Goal: Task Accomplishment & Management: Manage account settings

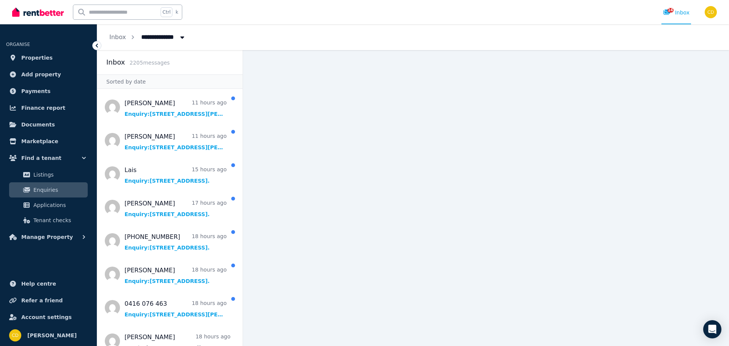
click at [123, 13] on input "text" at bounding box center [115, 12] width 85 height 14
type input "******"
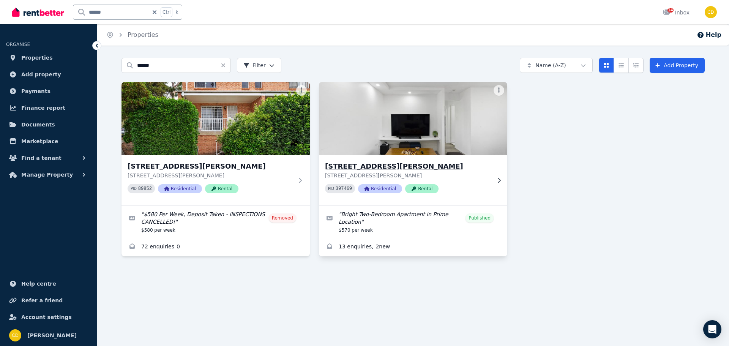
click at [345, 172] on p "[STREET_ADDRESS][PERSON_NAME]" at bounding box center [408, 176] width 166 height 8
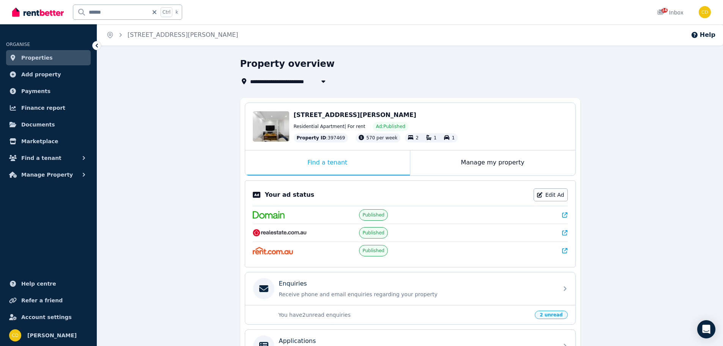
click at [569, 209] on div "Your ad status Edit Ad Published Published Published" at bounding box center [410, 223] width 331 height 87
click at [564, 218] on link at bounding box center [564, 215] width 5 height 8
click at [346, 295] on p "Receive phone and email enquiries regarding your property" at bounding box center [416, 294] width 275 height 8
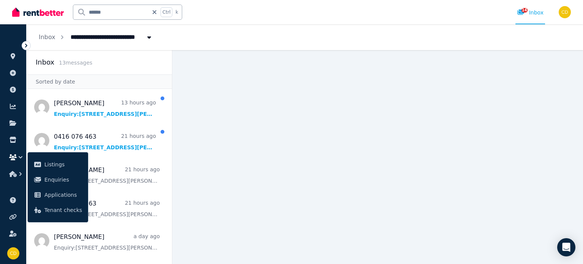
click at [20, 159] on icon "button" at bounding box center [21, 157] width 8 height 8
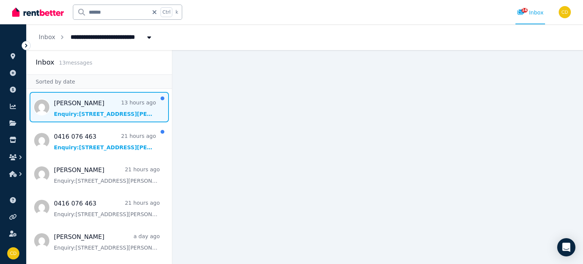
click at [112, 97] on span "Message list" at bounding box center [99, 107] width 145 height 30
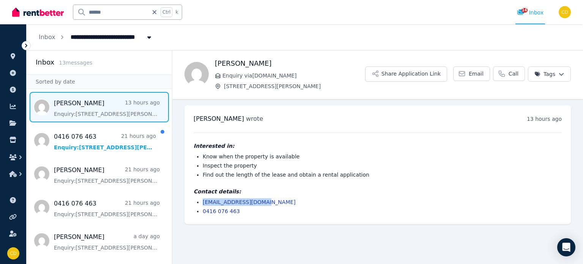
drag, startPoint x: 272, startPoint y: 202, endPoint x: 199, endPoint y: 202, distance: 73.3
click at [203, 202] on li "[EMAIL_ADDRESS][DOMAIN_NAME]" at bounding box center [382, 202] width 359 height 8
copy link "[EMAIL_ADDRESS][DOMAIN_NAME]"
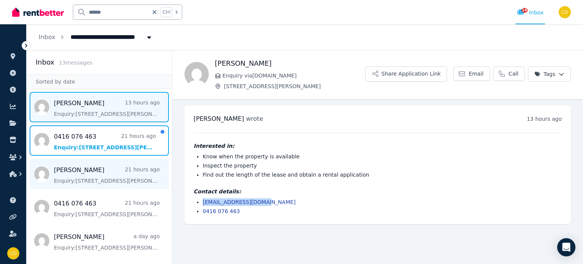
drag, startPoint x: 82, startPoint y: 139, endPoint x: 90, endPoint y: 163, distance: 25.6
click at [83, 139] on span "Message list" at bounding box center [99, 140] width 145 height 30
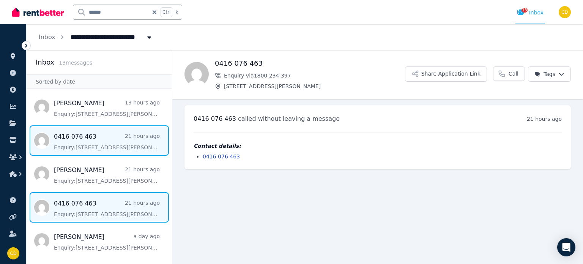
click at [90, 210] on span "Message list" at bounding box center [99, 207] width 145 height 30
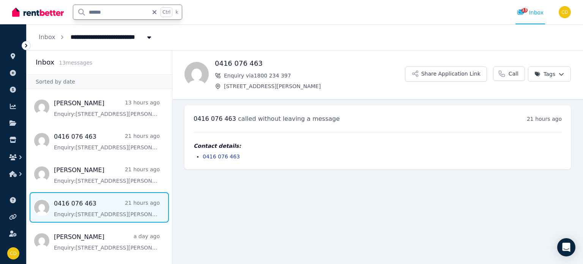
click at [128, 16] on input "******" at bounding box center [110, 12] width 75 height 14
type input "*"
click at [117, 18] on input "text" at bounding box center [115, 12] width 85 height 14
click at [115, 11] on input "text" at bounding box center [115, 12] width 85 height 14
type input "*****"
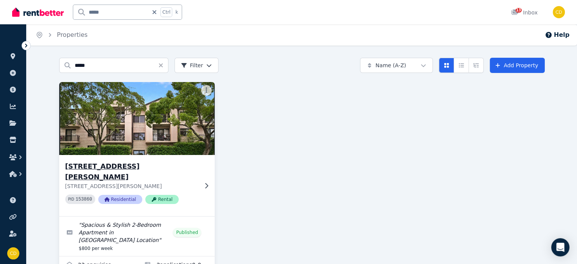
click at [130, 182] on p "[STREET_ADDRESS][PERSON_NAME]" at bounding box center [131, 186] width 133 height 8
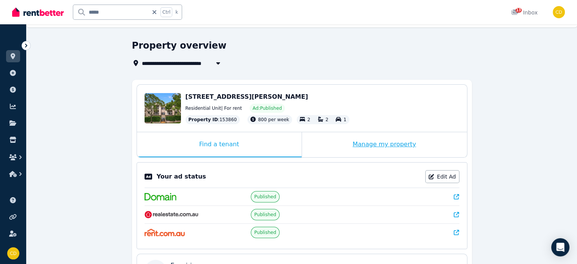
scroll to position [38, 0]
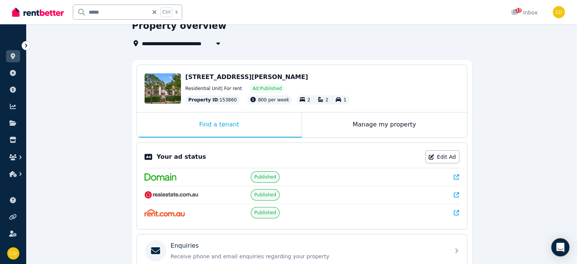
click at [456, 176] on icon at bounding box center [456, 176] width 5 height 5
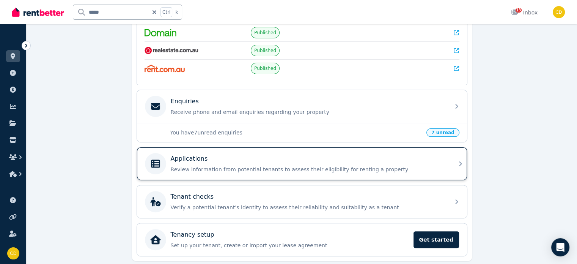
scroll to position [190, 0]
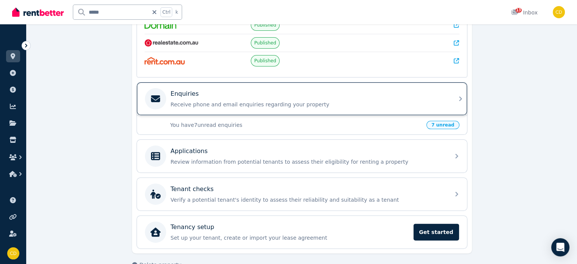
click at [303, 108] on div "Enquiries Receive phone and email enquiries regarding your property" at bounding box center [302, 98] width 330 height 33
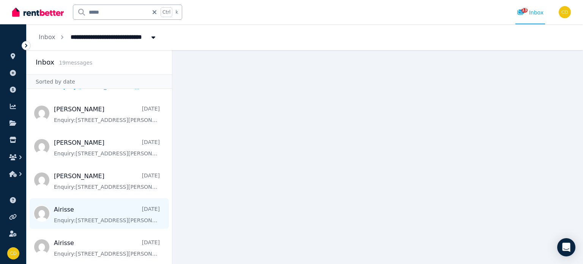
scroll to position [190, 0]
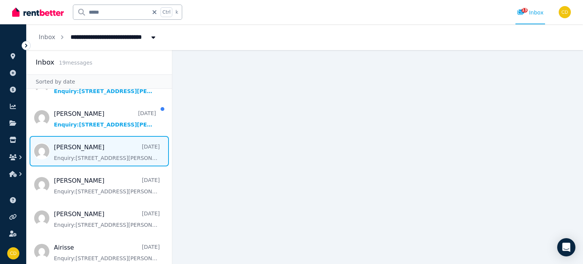
click at [118, 151] on span "Message list" at bounding box center [99, 151] width 145 height 30
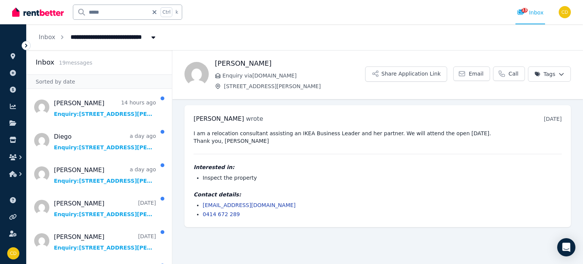
drag, startPoint x: 283, startPoint y: 206, endPoint x: 196, endPoint y: 205, distance: 87.0
click at [203, 205] on li "[EMAIL_ADDRESS][DOMAIN_NAME]" at bounding box center [382, 205] width 359 height 8
click at [378, 206] on li "[EMAIL_ADDRESS][DOMAIN_NAME]" at bounding box center [382, 205] width 359 height 8
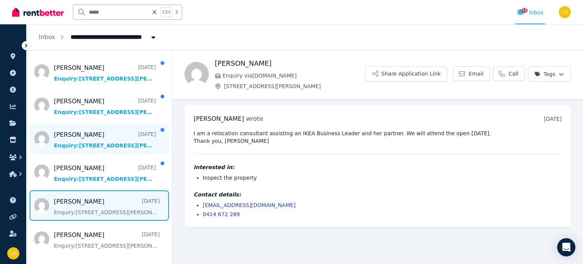
scroll to position [152, 0]
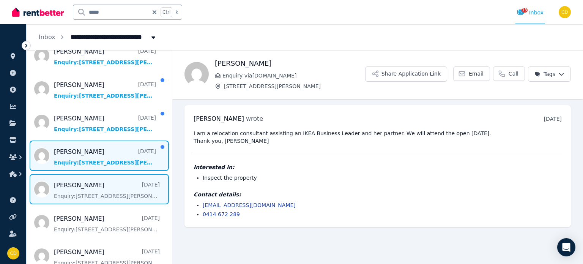
click at [124, 154] on span "Message list" at bounding box center [99, 155] width 145 height 30
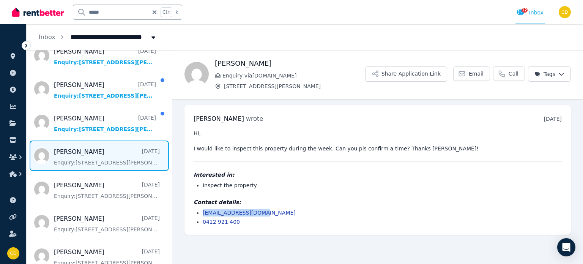
drag, startPoint x: 267, startPoint y: 208, endPoint x: 199, endPoint y: 208, distance: 67.6
click at [199, 208] on div "Contact details: [EMAIL_ADDRESS][DOMAIN_NAME] 0412 921 400" at bounding box center [378, 211] width 368 height 27
copy link "[EMAIL_ADDRESS][DOMAIN_NAME]"
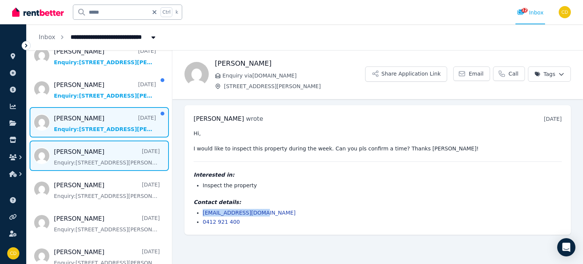
drag, startPoint x: 103, startPoint y: 119, endPoint x: 108, endPoint y: 122, distance: 5.7
click at [103, 119] on span "Message list" at bounding box center [99, 122] width 145 height 30
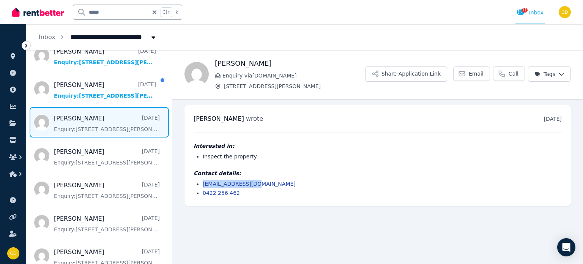
drag, startPoint x: 257, startPoint y: 185, endPoint x: 199, endPoint y: 185, distance: 58.1
click at [203, 185] on li "[EMAIL_ADDRESS][DOMAIN_NAME]" at bounding box center [382, 184] width 359 height 8
copy link "[EMAIL_ADDRESS][DOMAIN_NAME]"
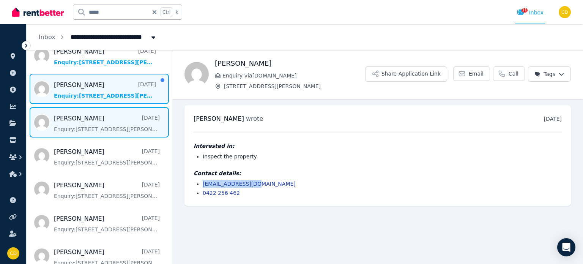
click at [91, 84] on span "Message list" at bounding box center [99, 89] width 145 height 30
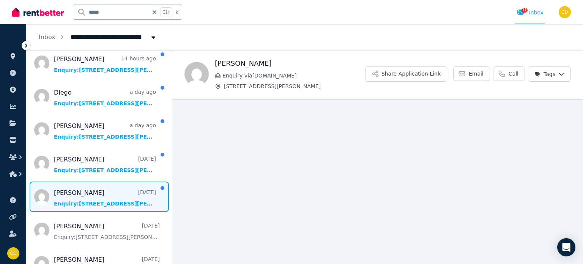
scroll to position [38, 0]
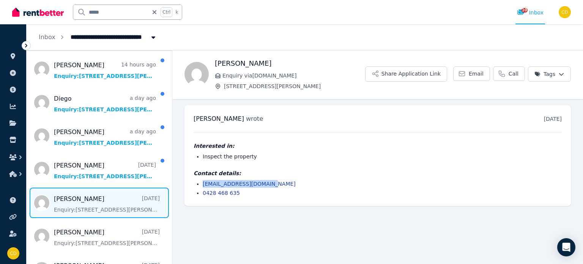
drag, startPoint x: 278, startPoint y: 185, endPoint x: 191, endPoint y: 178, distance: 86.8
click at [191, 178] on div "[PERSON_NAME] wrote [DATE] 11:31 am on [DATE] Interested in: Inspect the proper…" at bounding box center [378, 155] width 387 height 101
copy link "[EMAIL_ADDRESS][DOMAIN_NAME]"
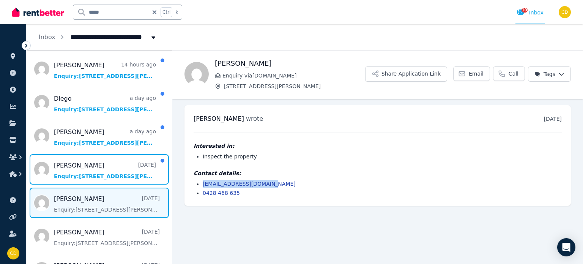
click at [69, 159] on span "Message list" at bounding box center [99, 169] width 145 height 30
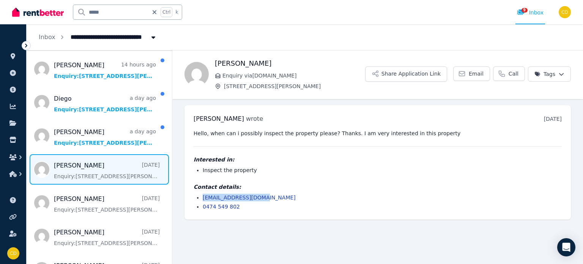
drag, startPoint x: 267, startPoint y: 200, endPoint x: 203, endPoint y: 196, distance: 63.5
click at [203, 196] on li "[EMAIL_ADDRESS][DOMAIN_NAME]" at bounding box center [382, 198] width 359 height 8
copy link "[EMAIL_ADDRESS][DOMAIN_NAME]"
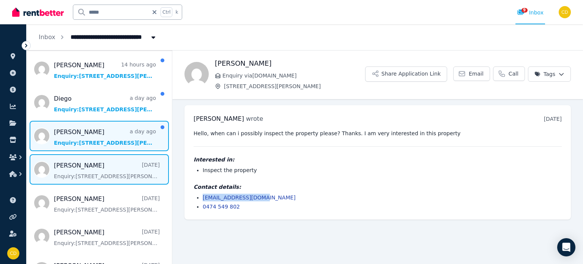
click at [88, 130] on span "Message list" at bounding box center [99, 136] width 145 height 30
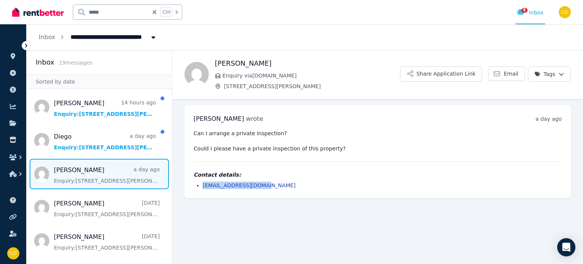
drag, startPoint x: 264, startPoint y: 183, endPoint x: 196, endPoint y: 186, distance: 67.7
click at [203, 186] on li "[EMAIL_ADDRESS][DOMAIN_NAME]" at bounding box center [382, 185] width 359 height 8
copy link "[EMAIL_ADDRESS][DOMAIN_NAME]"
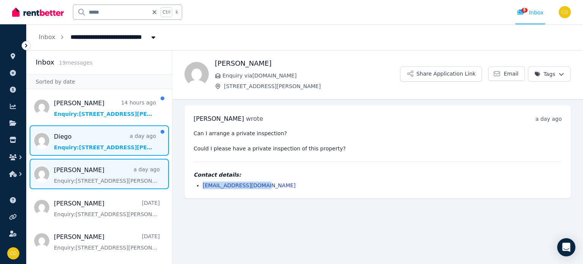
click at [98, 139] on span "Message list" at bounding box center [99, 140] width 145 height 30
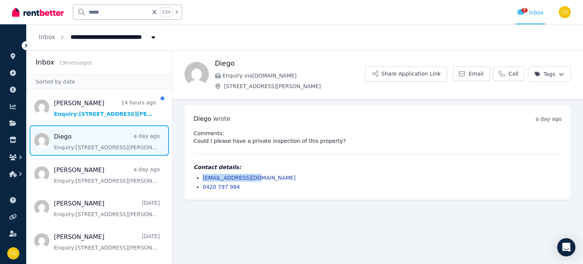
drag, startPoint x: 276, startPoint y: 178, endPoint x: 199, endPoint y: 176, distance: 77.5
click at [203, 176] on li "[EMAIL_ADDRESS][DOMAIN_NAME]" at bounding box center [382, 178] width 359 height 8
copy link "[EMAIL_ADDRESS][DOMAIN_NAME]"
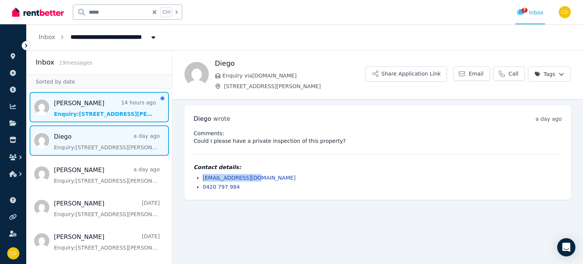
click at [113, 108] on span "Message list" at bounding box center [99, 107] width 145 height 30
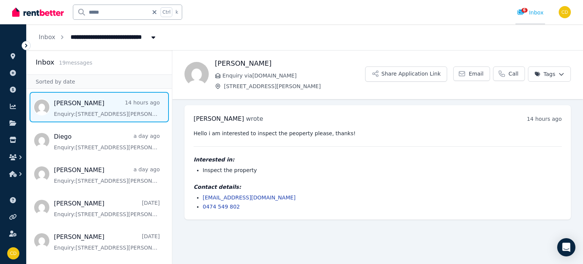
click at [520, 13] on icon at bounding box center [521, 11] width 7 height 5
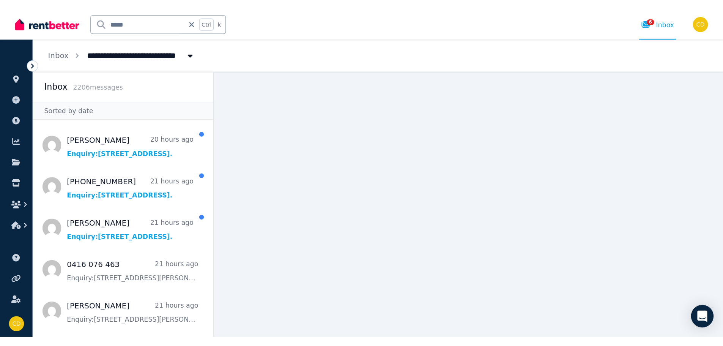
scroll to position [76, 0]
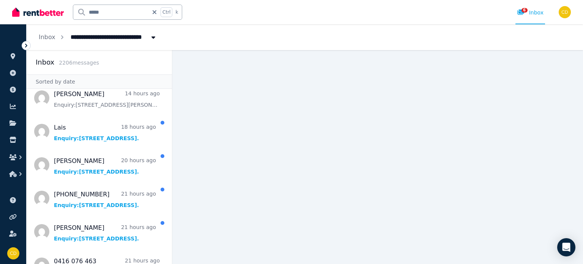
click at [105, 19] on input "*****" at bounding box center [110, 12] width 75 height 14
type input "*******"
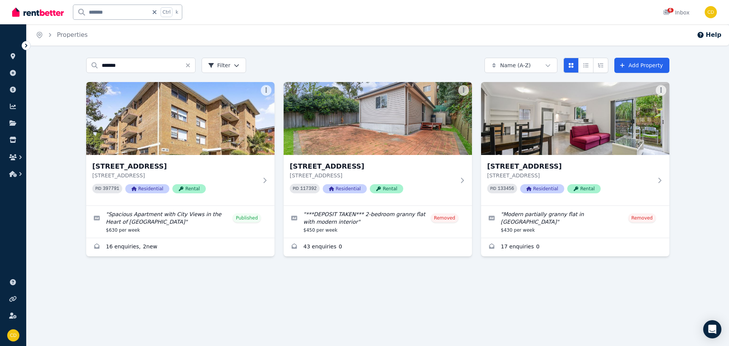
click at [407, 305] on div "Home Properties Help Search properties ******* Filter Name (A-Z) Add Property […" at bounding box center [364, 173] width 729 height 346
click at [130, 6] on input "*******" at bounding box center [110, 12] width 75 height 14
type input "*"
type input "*****"
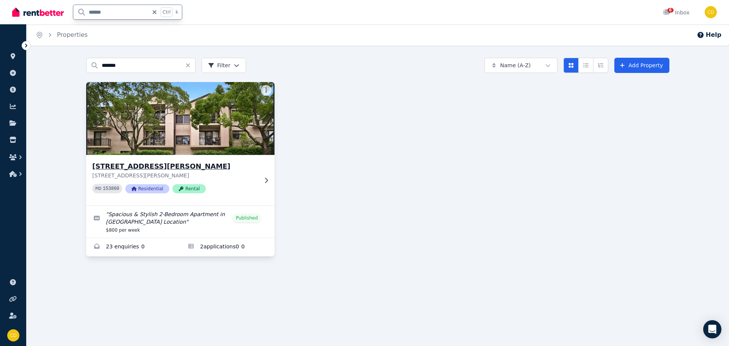
click at [174, 164] on h3 "[STREET_ADDRESS][PERSON_NAME]" at bounding box center [175, 166] width 166 height 11
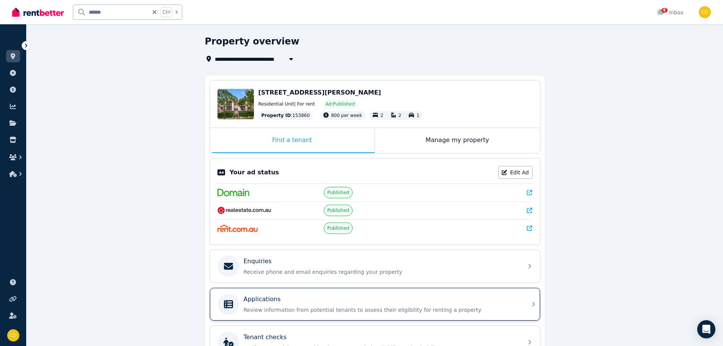
scroll to position [38, 0]
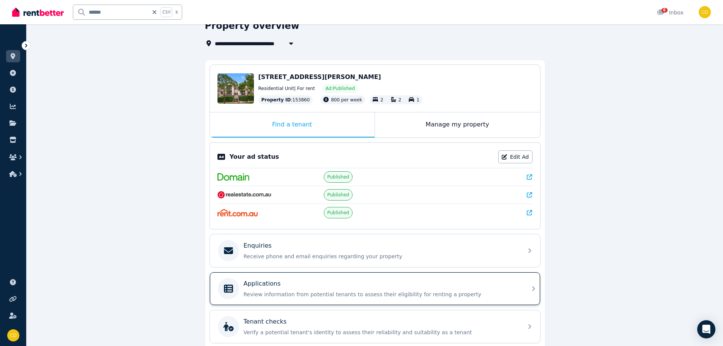
click at [338, 283] on div "Applications" at bounding box center [381, 283] width 275 height 9
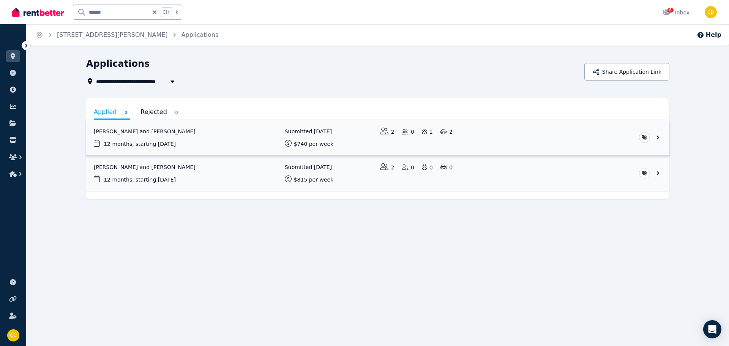
click at [238, 143] on link "View application: Phoebe Fitzpatrick and Frank Nguyen" at bounding box center [377, 137] width 583 height 35
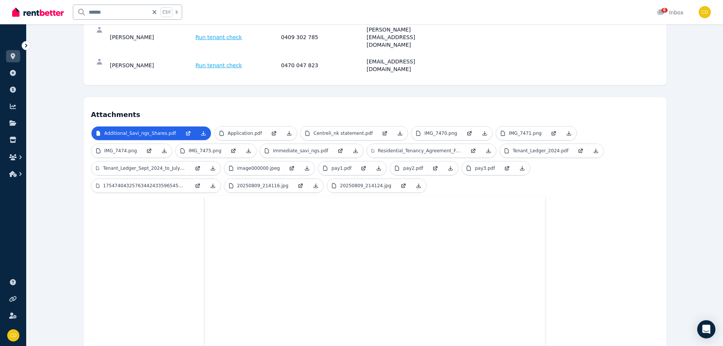
scroll to position [132, 0]
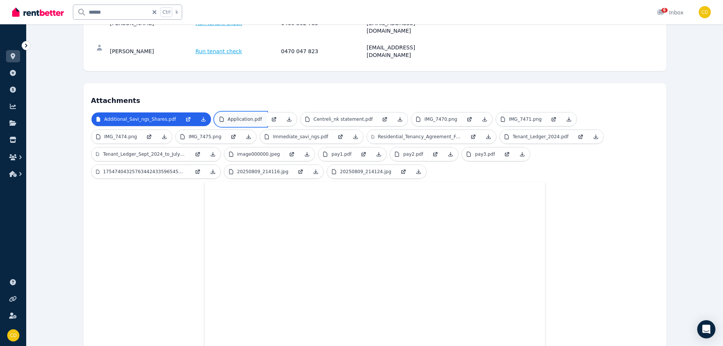
click at [236, 112] on link "Application.pdf" at bounding box center [241, 119] width 52 height 14
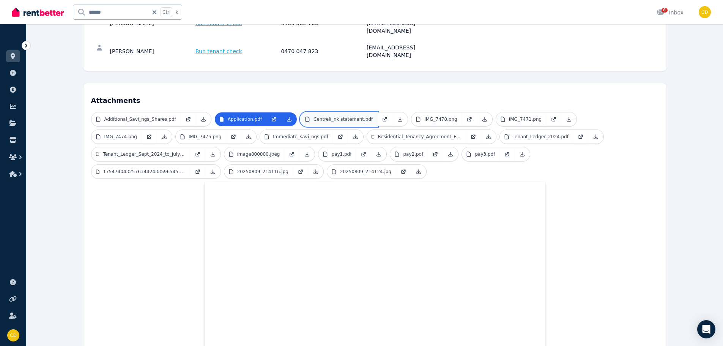
click at [316, 116] on p "Centreli_nk statement.pdf" at bounding box center [343, 119] width 59 height 6
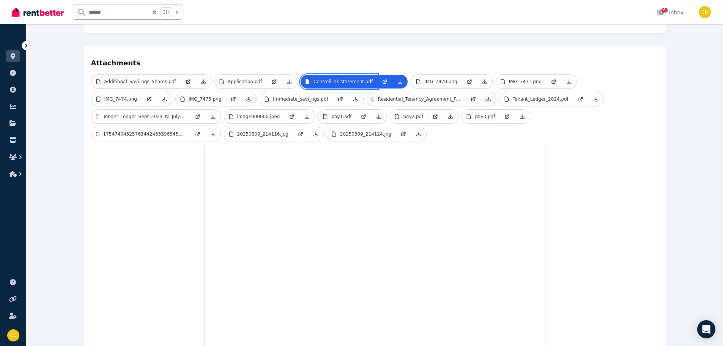
scroll to position [170, 0]
click at [424, 78] on p "IMG_7470.png" at bounding box center [440, 81] width 33 height 6
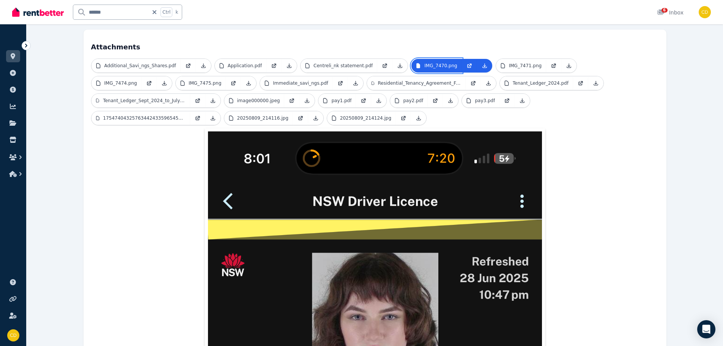
scroll to position [114, 0]
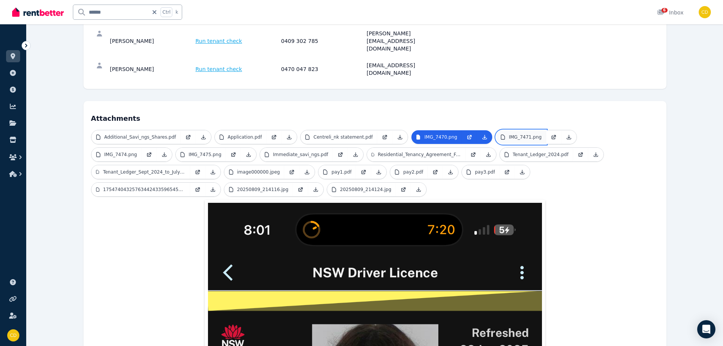
click at [509, 134] on p "IMG_7471.png" at bounding box center [525, 137] width 33 height 6
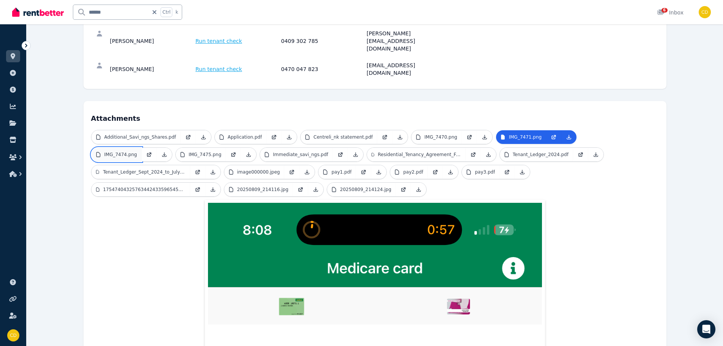
click at [142, 148] on link "IMG_7474.png" at bounding box center [117, 155] width 50 height 14
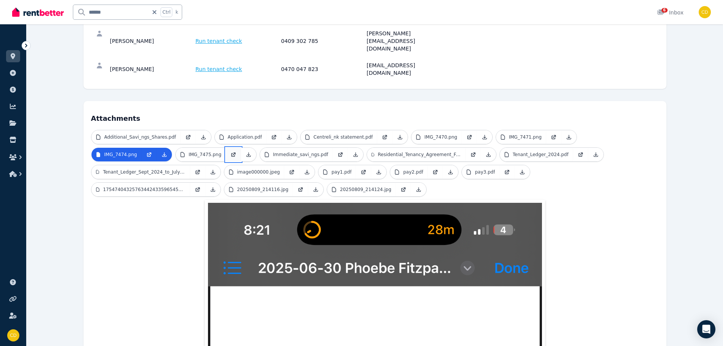
click at [226, 148] on link at bounding box center [233, 155] width 15 height 14
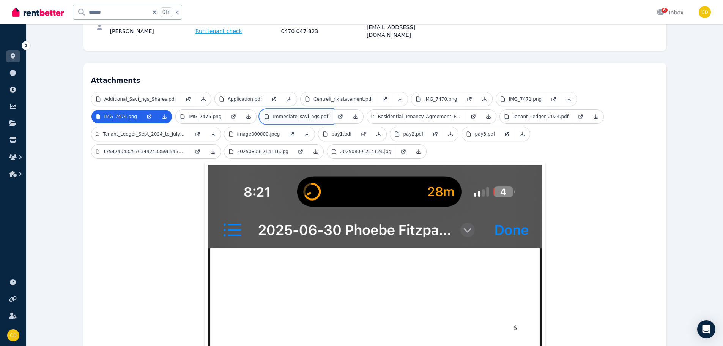
click at [273, 114] on p "Immediate_savi_ngs.pdf" at bounding box center [300, 117] width 55 height 6
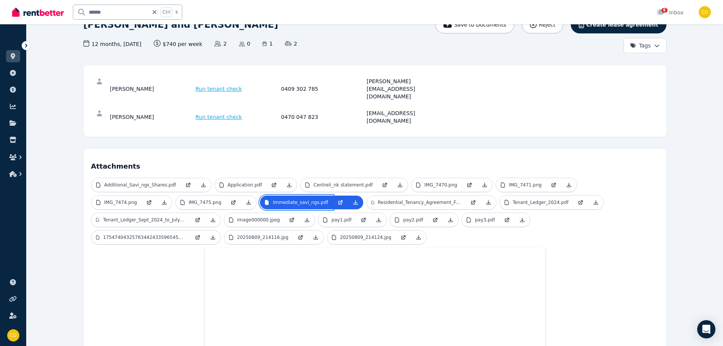
scroll to position [63, 0]
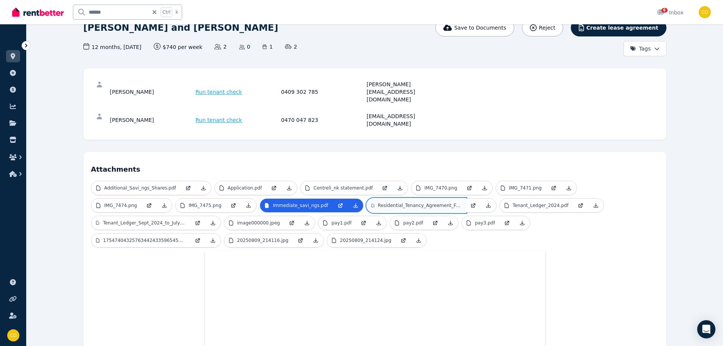
click at [367, 199] on link "Residential_Tenancy_Agreement_Frank_NGUYEN_1.pdf" at bounding box center [416, 206] width 99 height 14
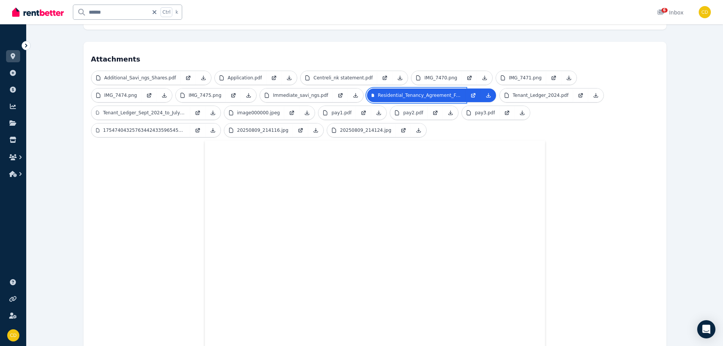
scroll to position [177, 0]
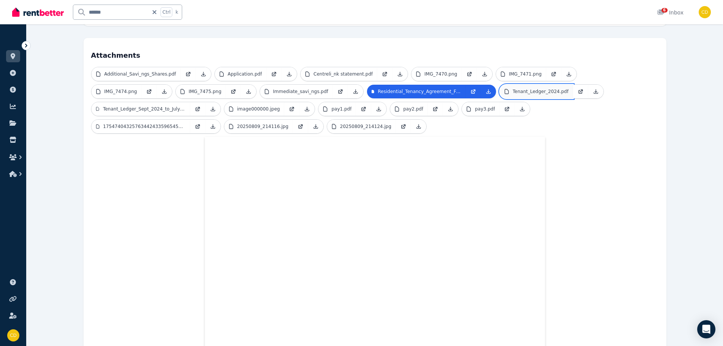
click at [513, 88] on p "Tenant_Ledger_2024.pdf" at bounding box center [541, 91] width 56 height 6
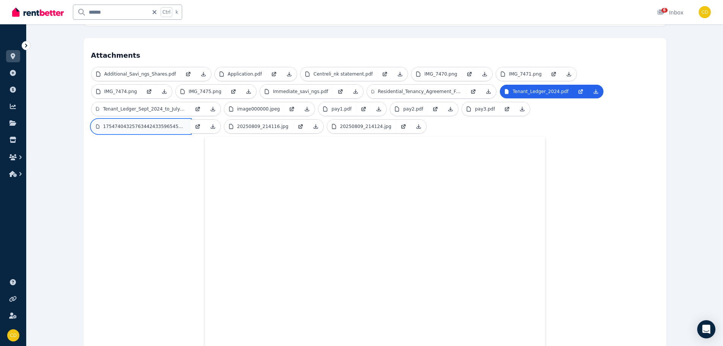
click at [186, 123] on p "17547404325763442433596545417661.jpg" at bounding box center [144, 126] width 82 height 6
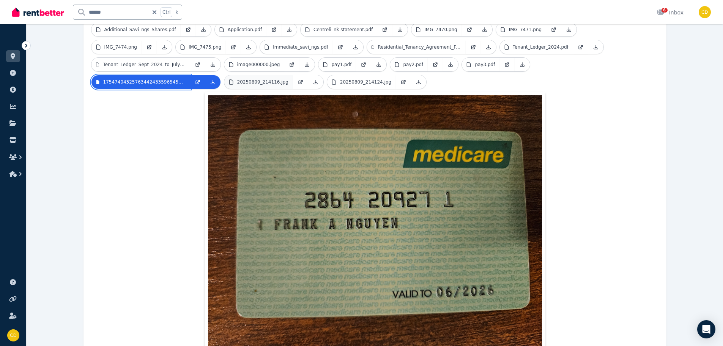
scroll to position [173, 0]
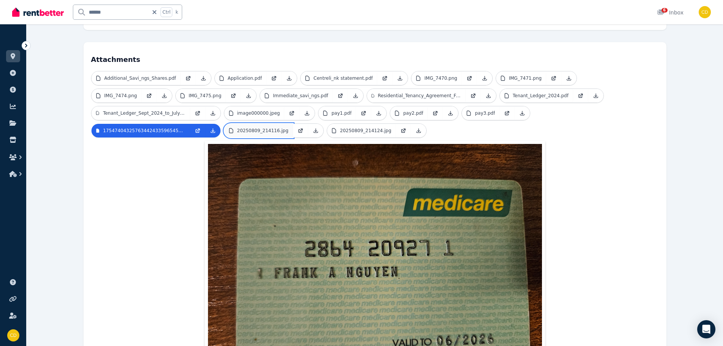
click at [289, 128] on p "20250809_214116.jpg" at bounding box center [262, 131] width 51 height 6
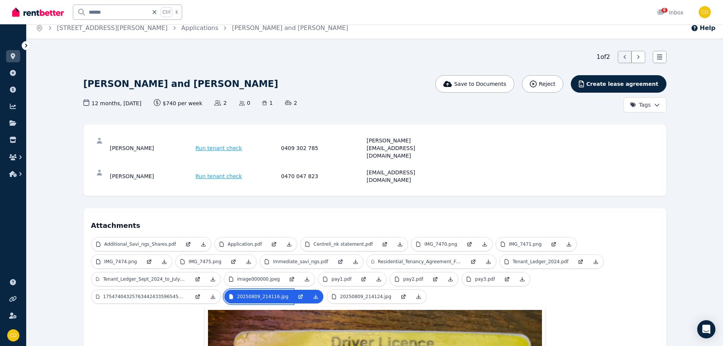
scroll to position [0, 0]
